Goal: Book appointment/travel/reservation

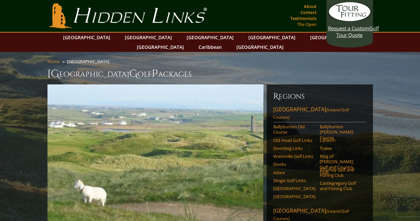
click at [301, 26] on link "The Open" at bounding box center [307, 24] width 23 height 9
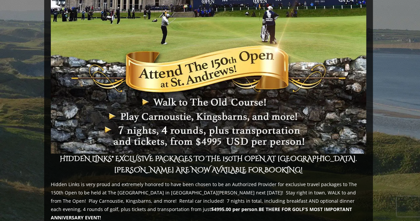
scroll to position [266, 0]
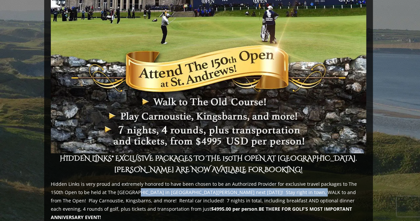
drag, startPoint x: 120, startPoint y: 180, endPoint x: 297, endPoint y: 190, distance: 176.7
click at [297, 190] on p "Hidden Links is very proud and extremely honored to have been chosen to be an A…" at bounding box center [209, 201] width 316 height 42
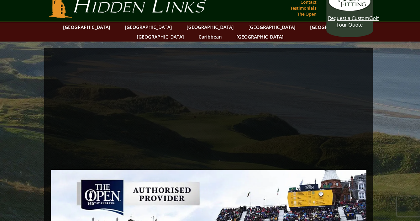
scroll to position [0, 0]
